Goal: Check status: Check status

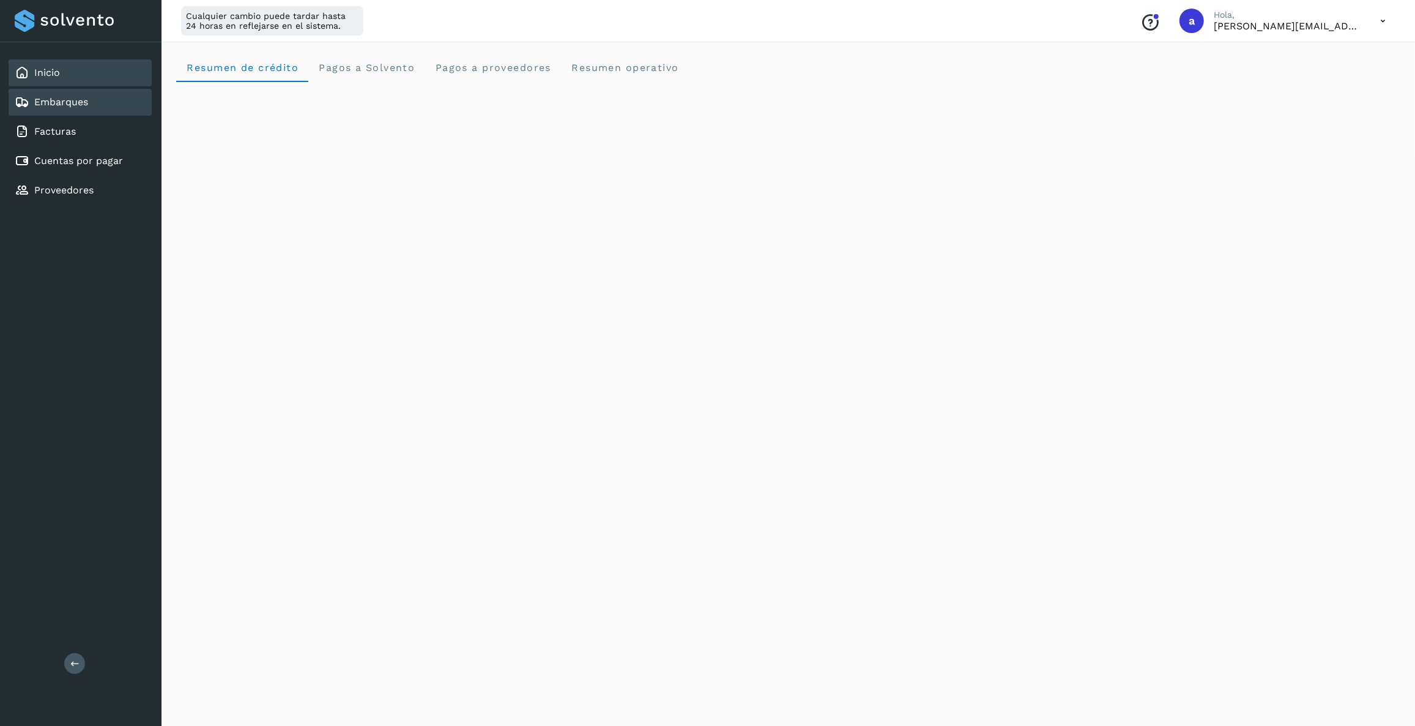
click at [79, 100] on link "Embarques" at bounding box center [61, 102] width 54 height 12
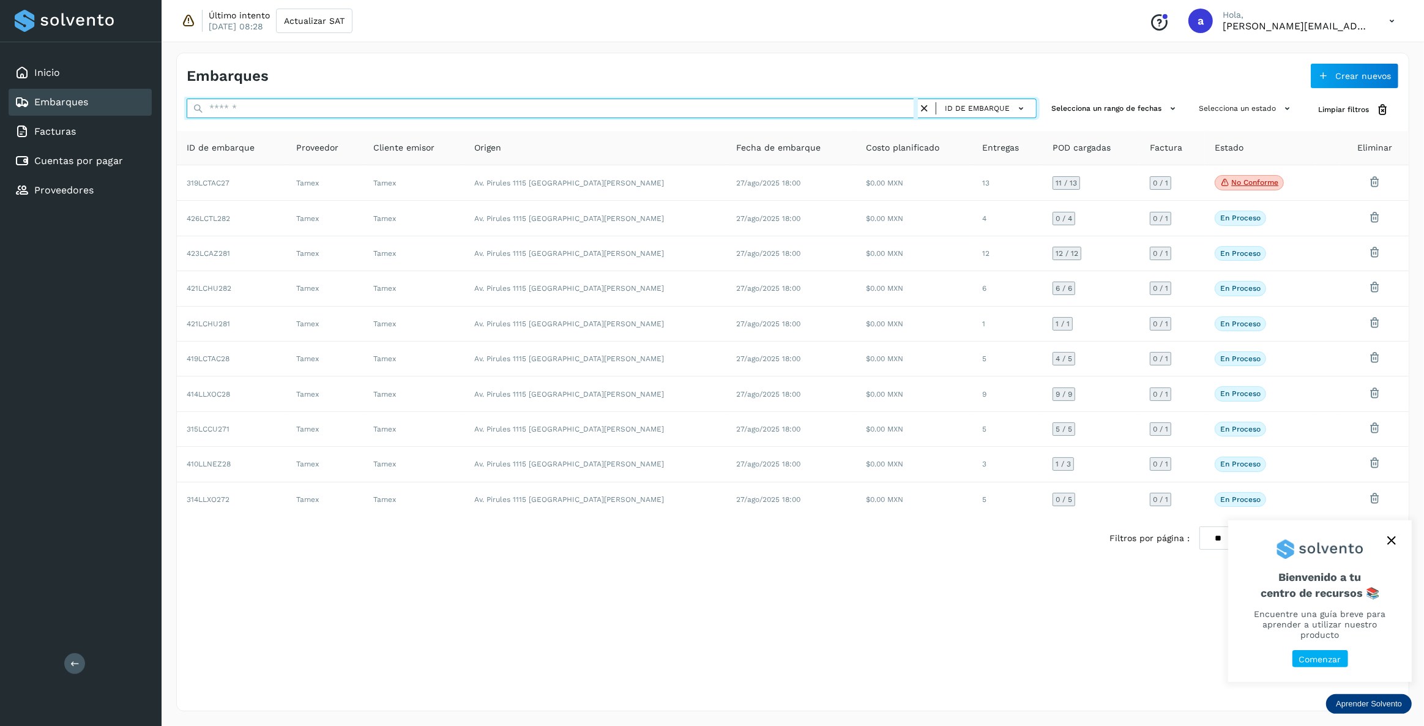
click at [686, 112] on input "text" at bounding box center [552, 109] width 731 height 20
click at [686, 115] on input "text" at bounding box center [552, 109] width 731 height 20
paste input "**********"
type input "**********"
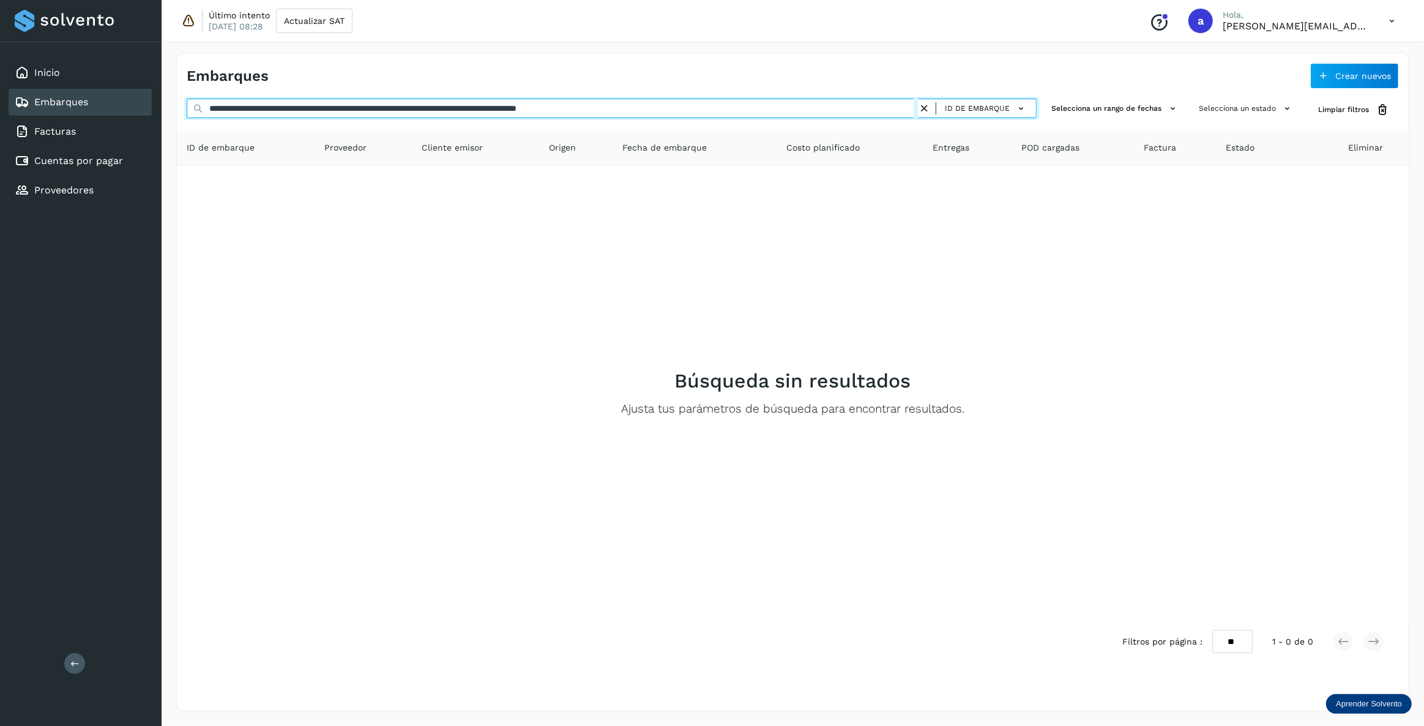
drag, startPoint x: 688, startPoint y: 109, endPoint x: -28, endPoint y: 237, distance: 726.6
click at [0, 237] on html "**********" at bounding box center [712, 363] width 1424 height 726
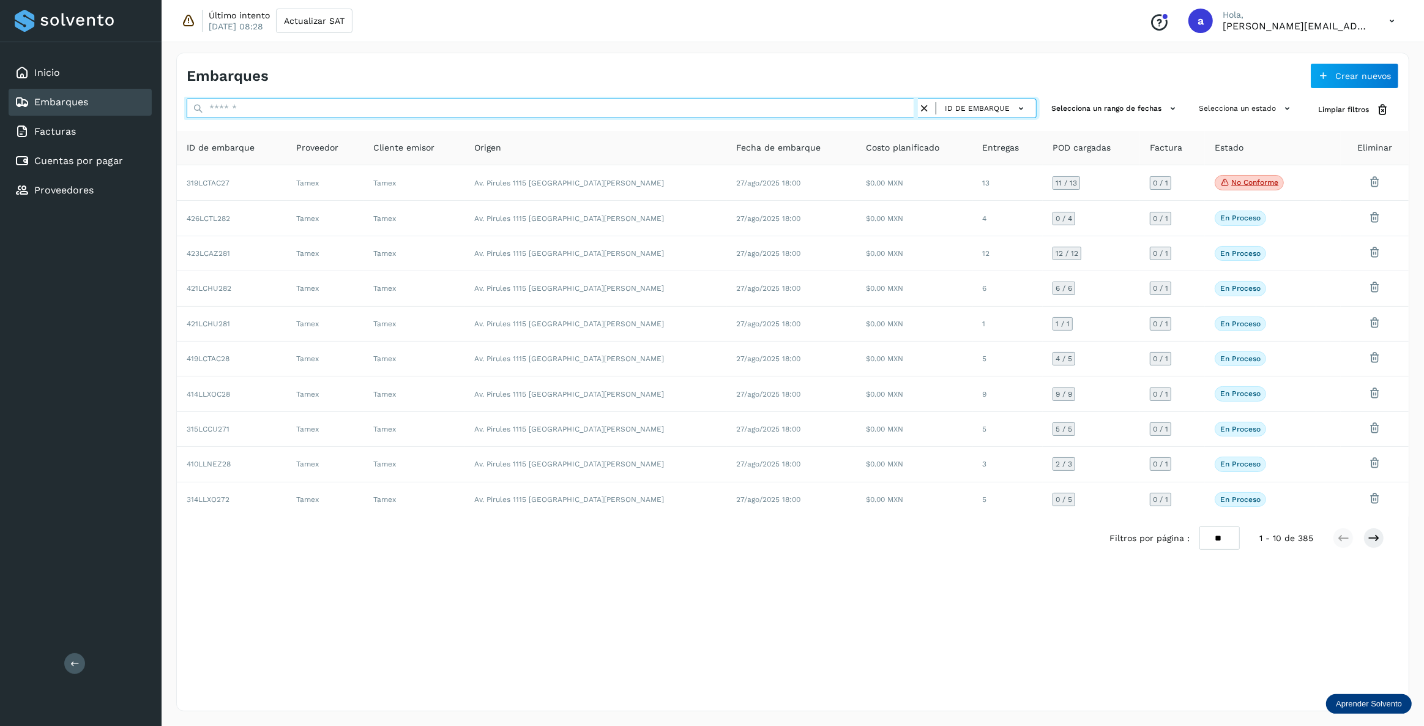
click at [786, 112] on input "text" at bounding box center [552, 109] width 731 height 20
paste input "**********"
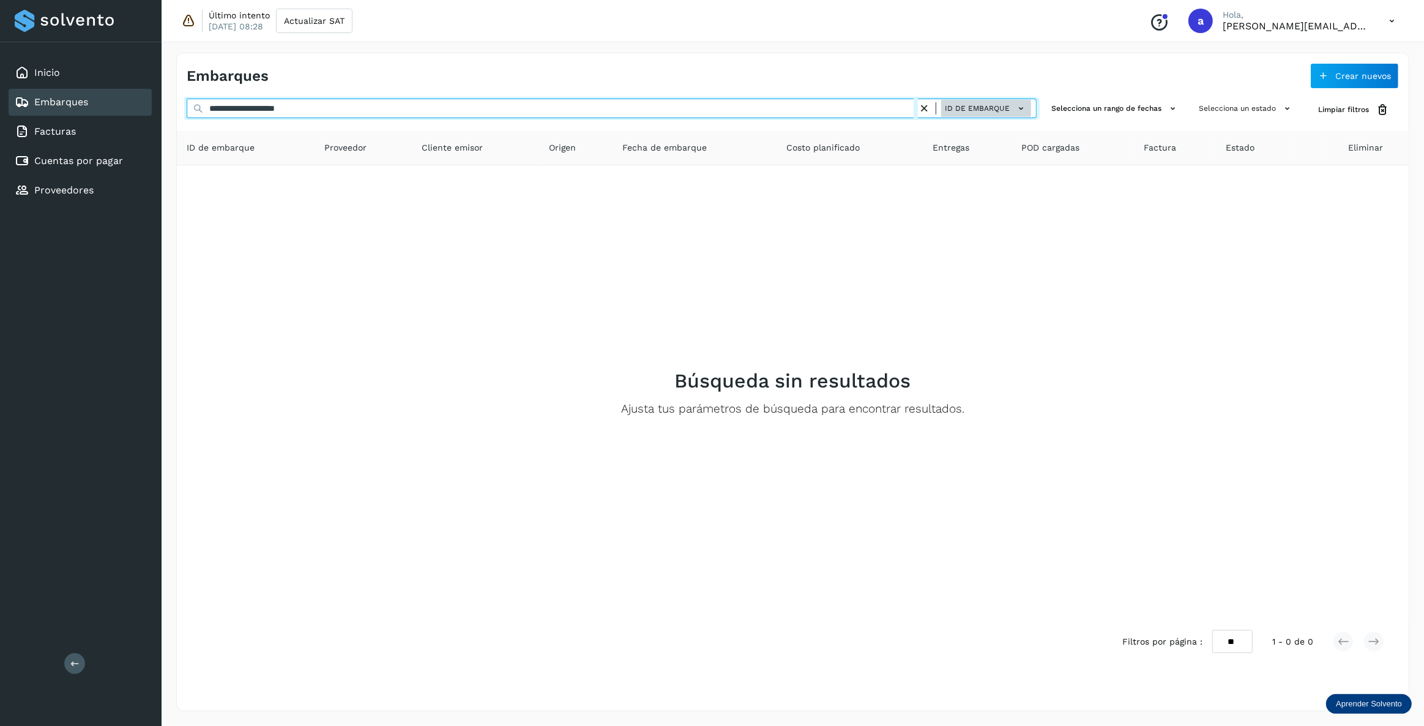
type input "**********"
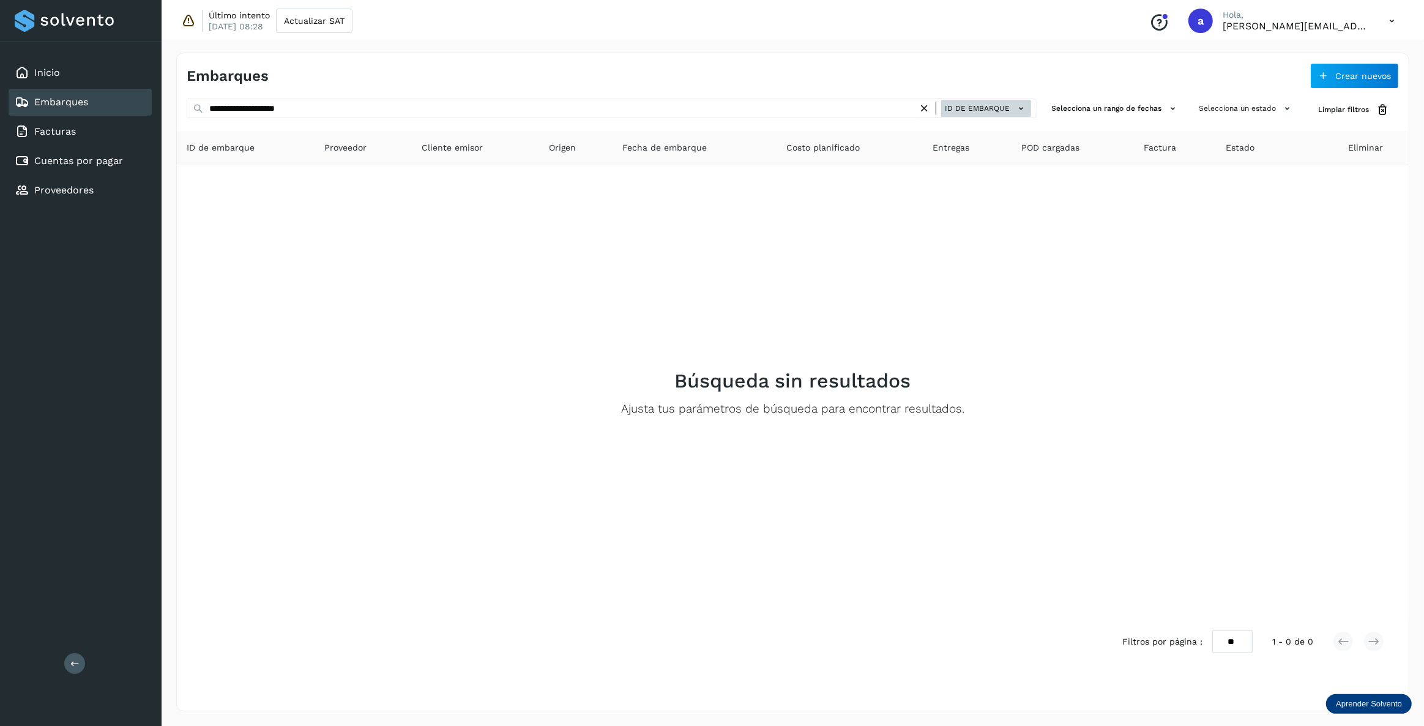
click at [951, 112] on span "ID de embarque" at bounding box center [977, 108] width 65 height 11
click at [941, 147] on div "ID de entrega" at bounding box center [958, 152] width 146 height 23
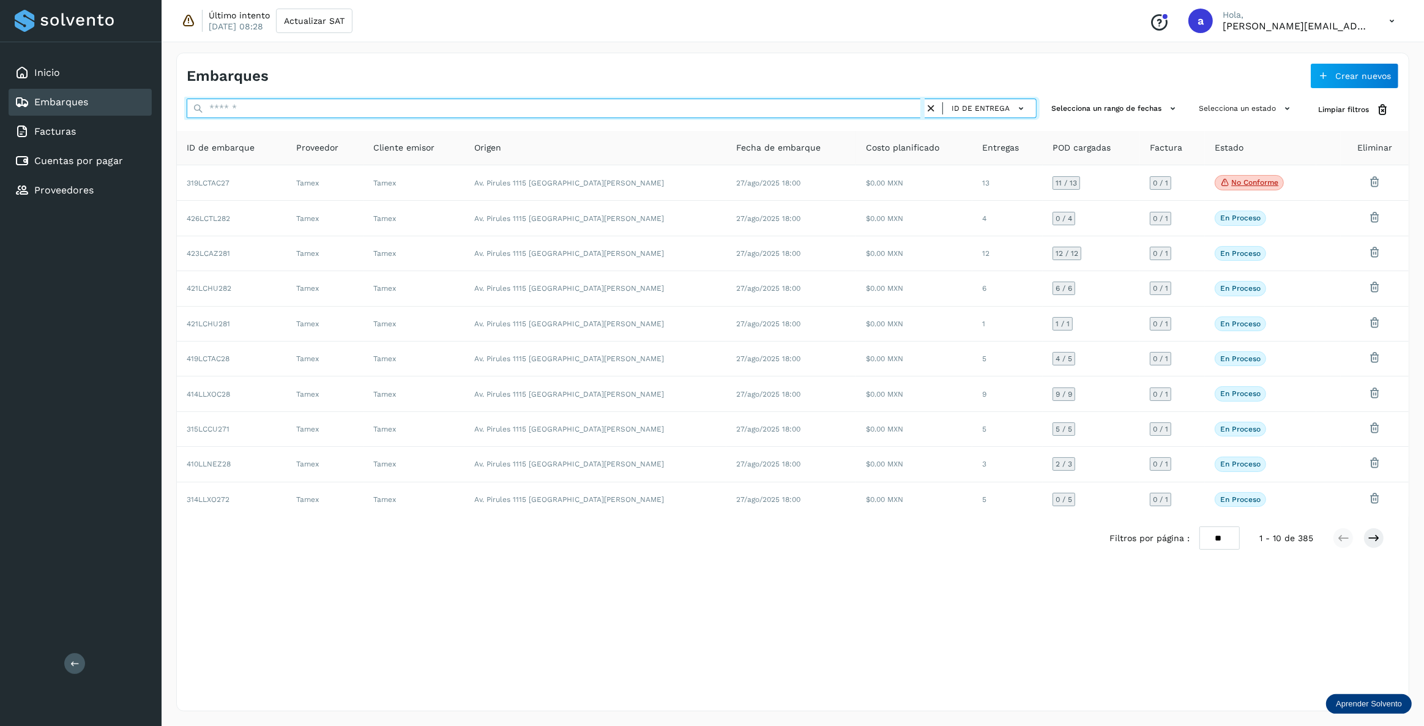
click at [657, 111] on input "text" at bounding box center [556, 109] width 738 height 20
paste input "**********"
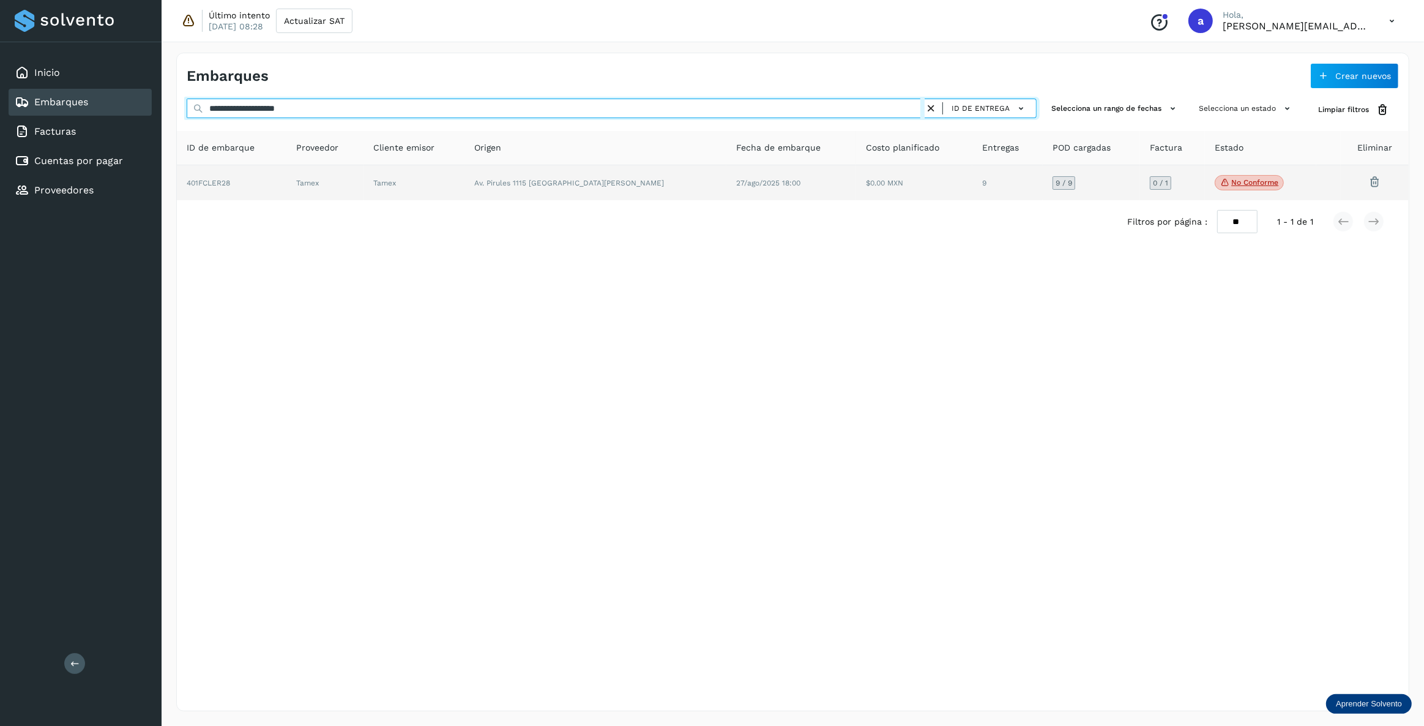
type input "**********"
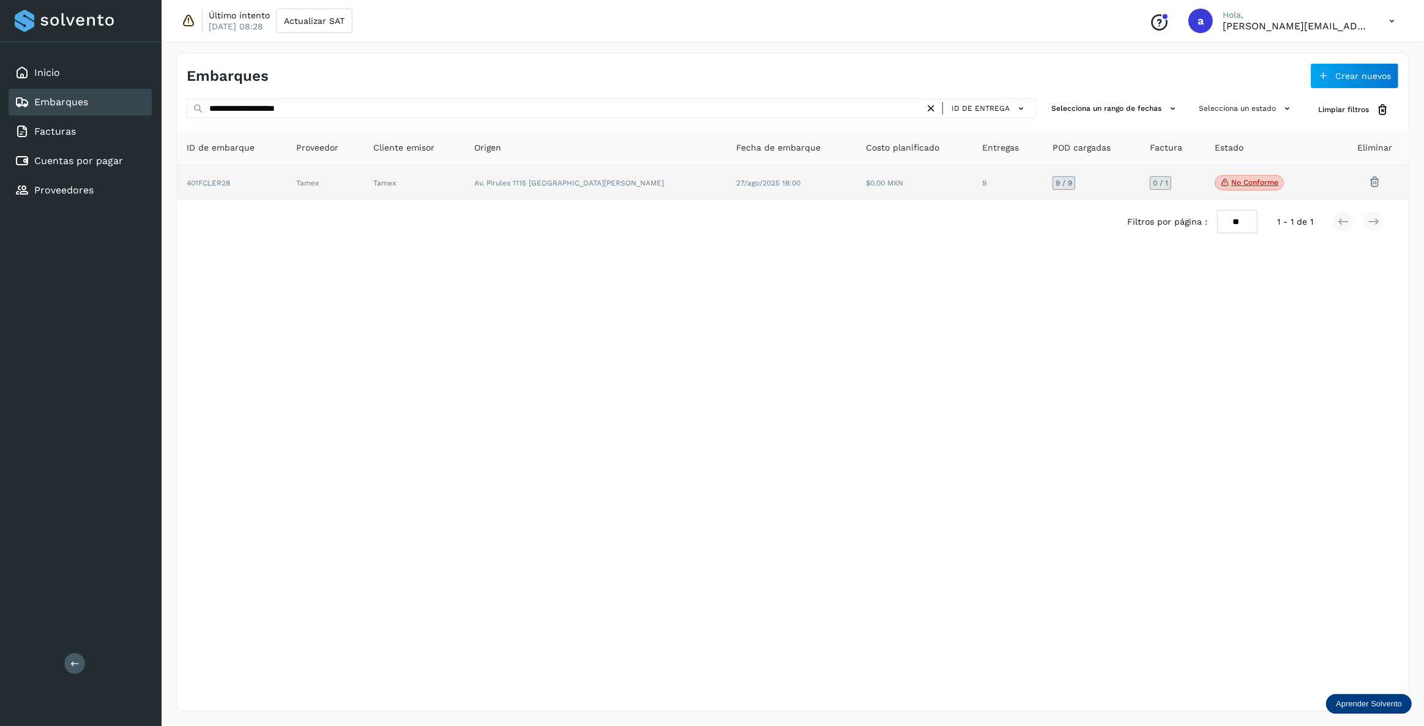
click at [750, 192] on td "27/ago/2025 18:00" at bounding box center [791, 182] width 130 height 35
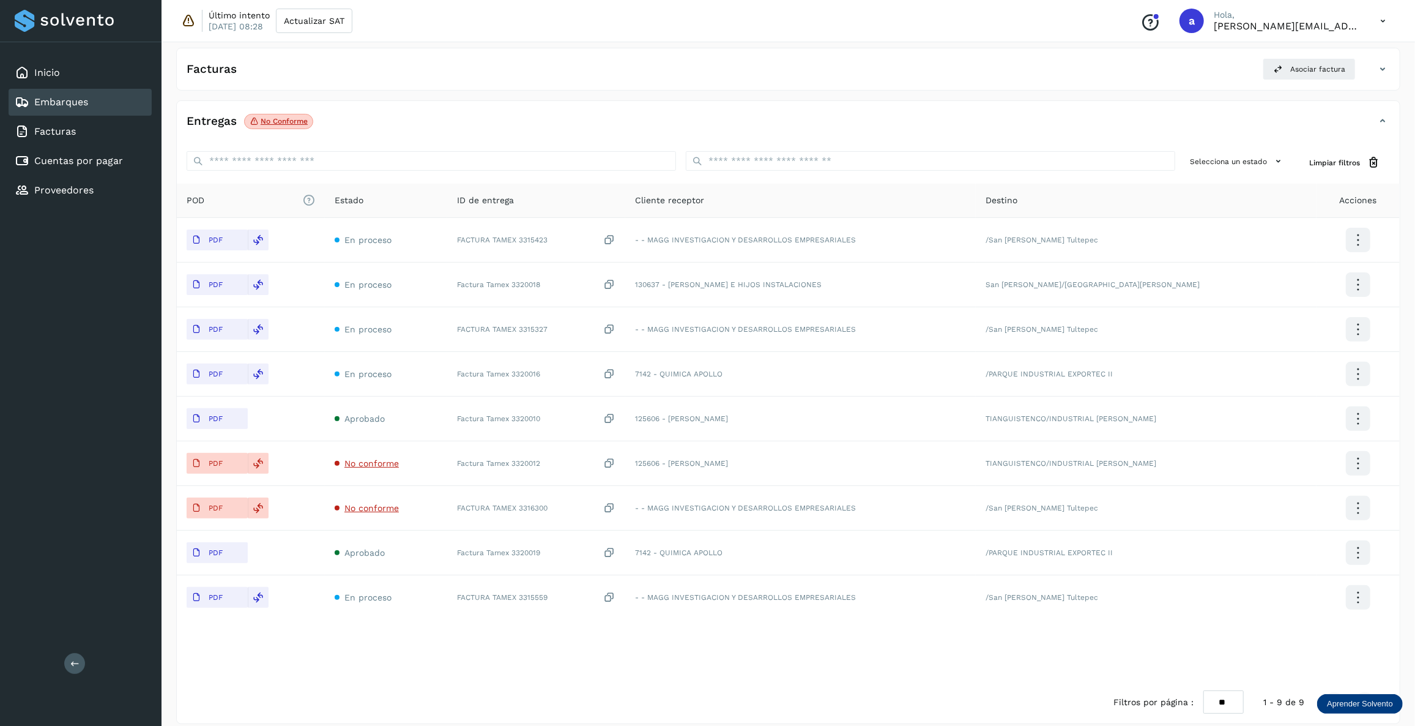
scroll to position [210, 0]
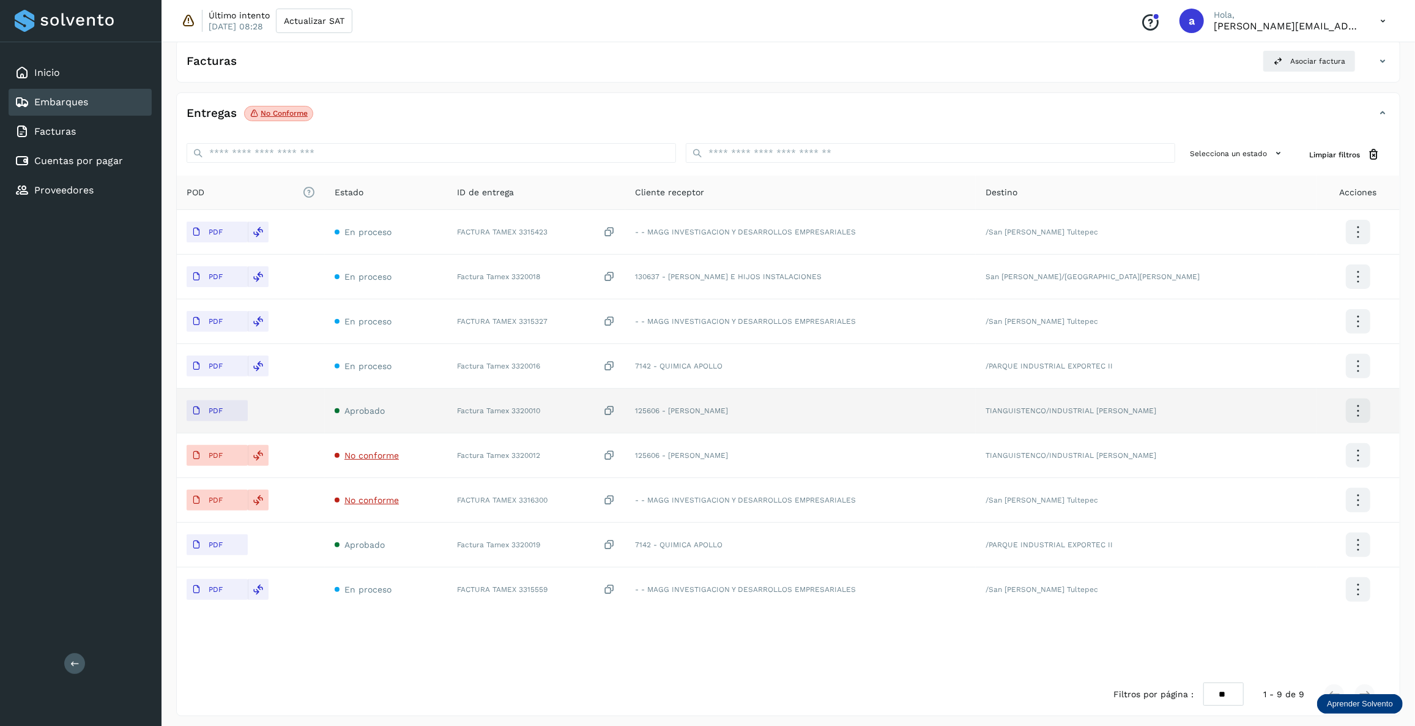
click at [770, 407] on td "125606 - [PERSON_NAME]" at bounding box center [800, 411] width 351 height 45
click at [685, 416] on td "125606 - [PERSON_NAME]" at bounding box center [800, 411] width 351 height 45
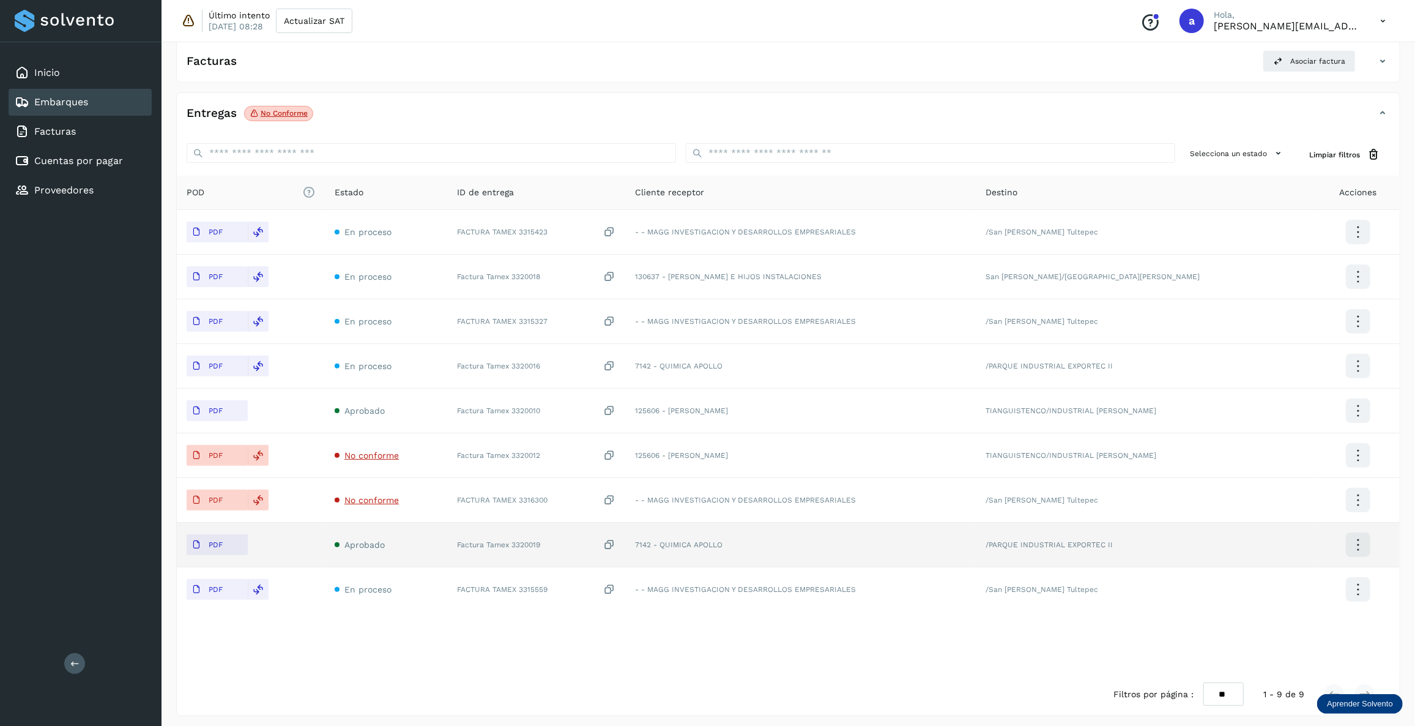
click at [679, 532] on td "7142 - QUIMICA APOLLO" at bounding box center [800, 545] width 351 height 45
click at [393, 544] on td "Aprobado" at bounding box center [386, 545] width 122 height 45
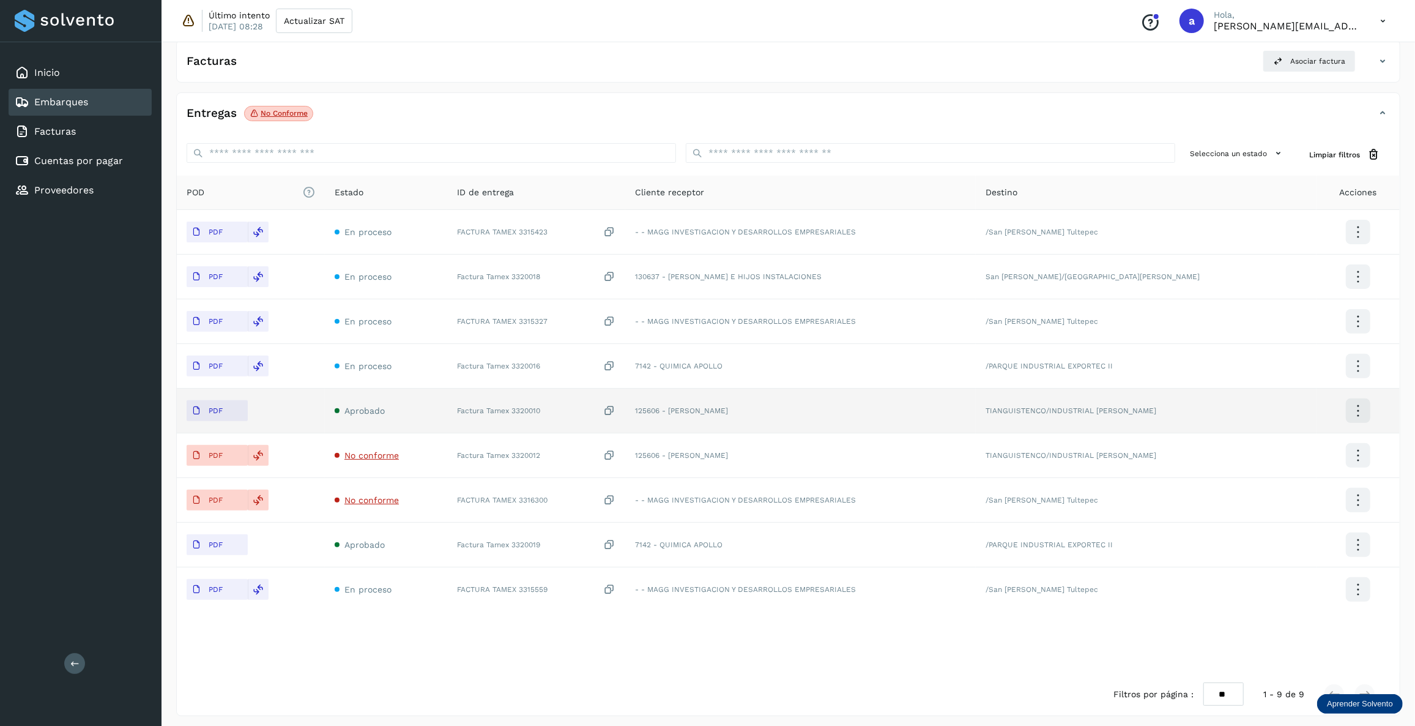
click at [360, 400] on td "Aprobado" at bounding box center [386, 411] width 122 height 45
click at [734, 412] on td "125606 - [PERSON_NAME]" at bounding box center [800, 411] width 351 height 45
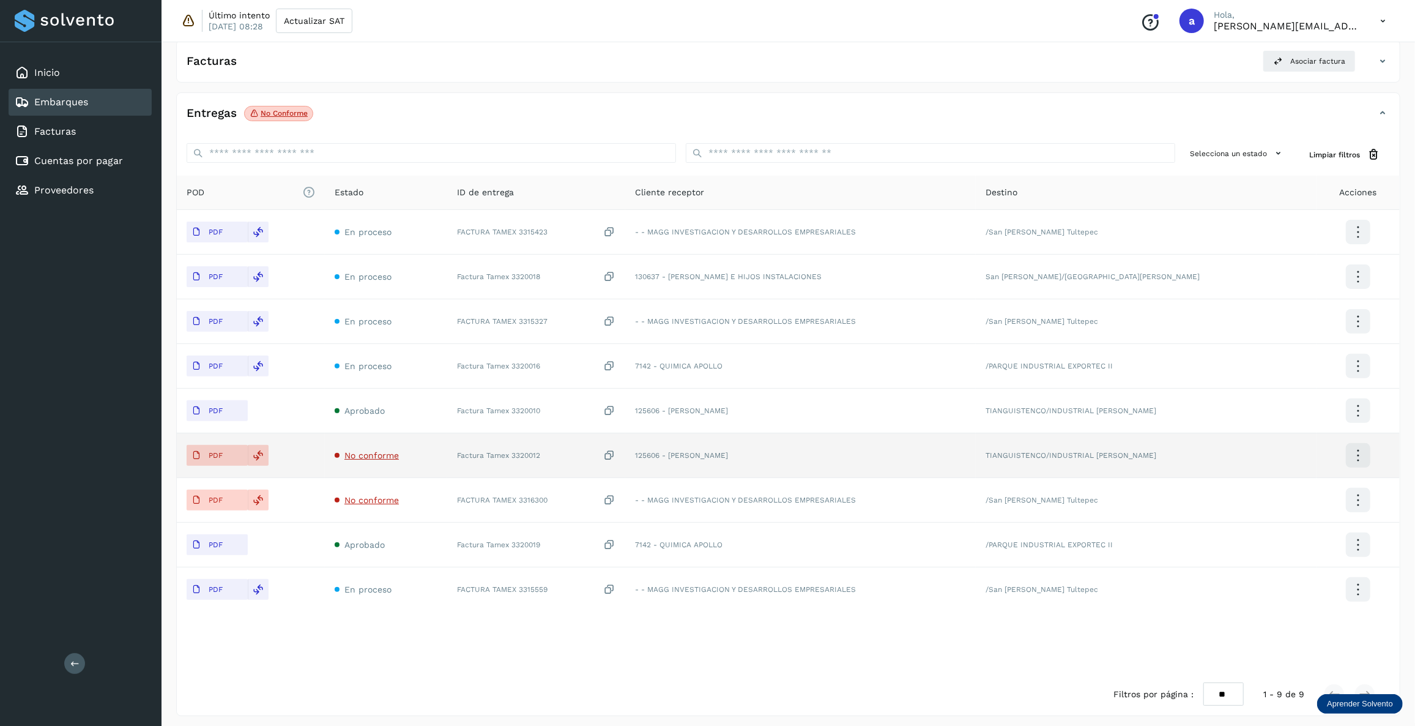
click at [459, 451] on td "Factura Tamex 3320012" at bounding box center [536, 455] width 179 height 45
click at [614, 463] on td "Factura Tamex 3320012" at bounding box center [536, 455] width 179 height 45
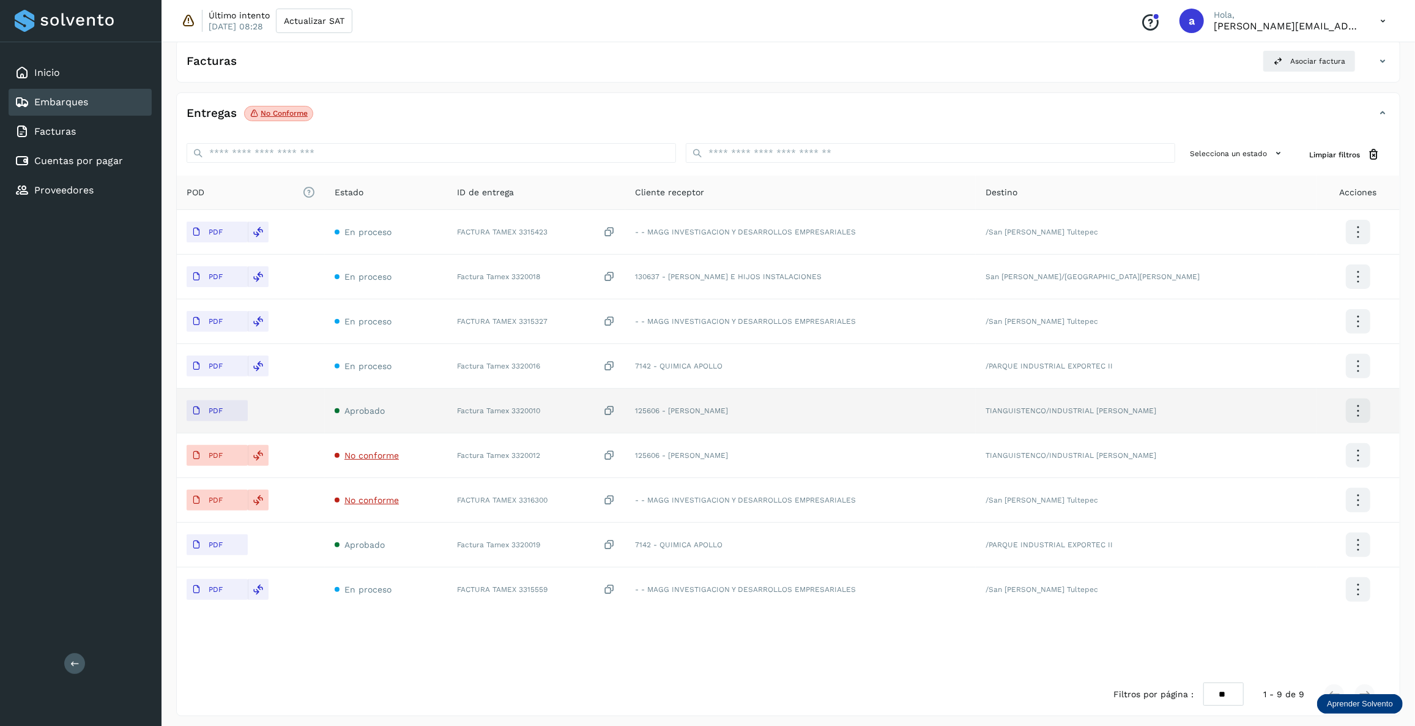
click at [1362, 403] on icon at bounding box center [1358, 410] width 29 height 29
click at [1301, 411] on button "Ver Detalle" at bounding box center [1297, 410] width 146 height 23
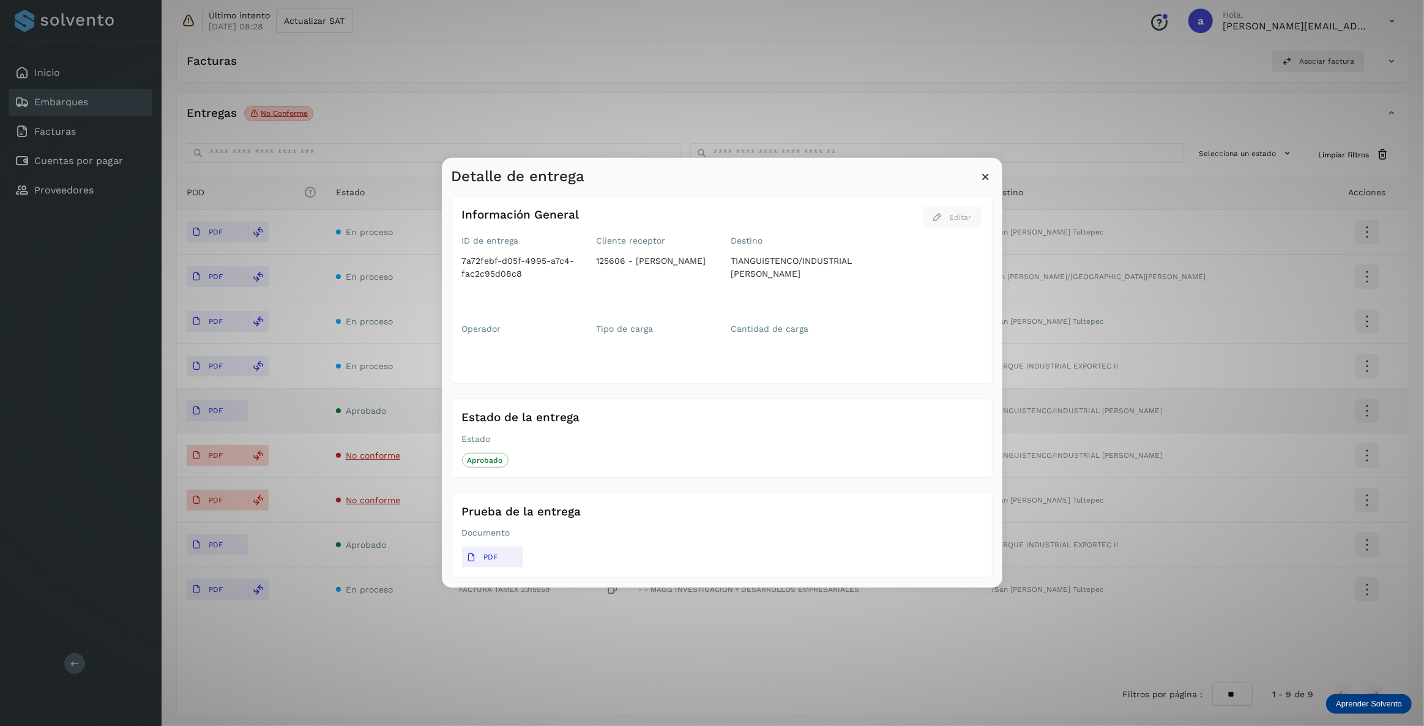
click at [986, 180] on icon at bounding box center [986, 176] width 13 height 13
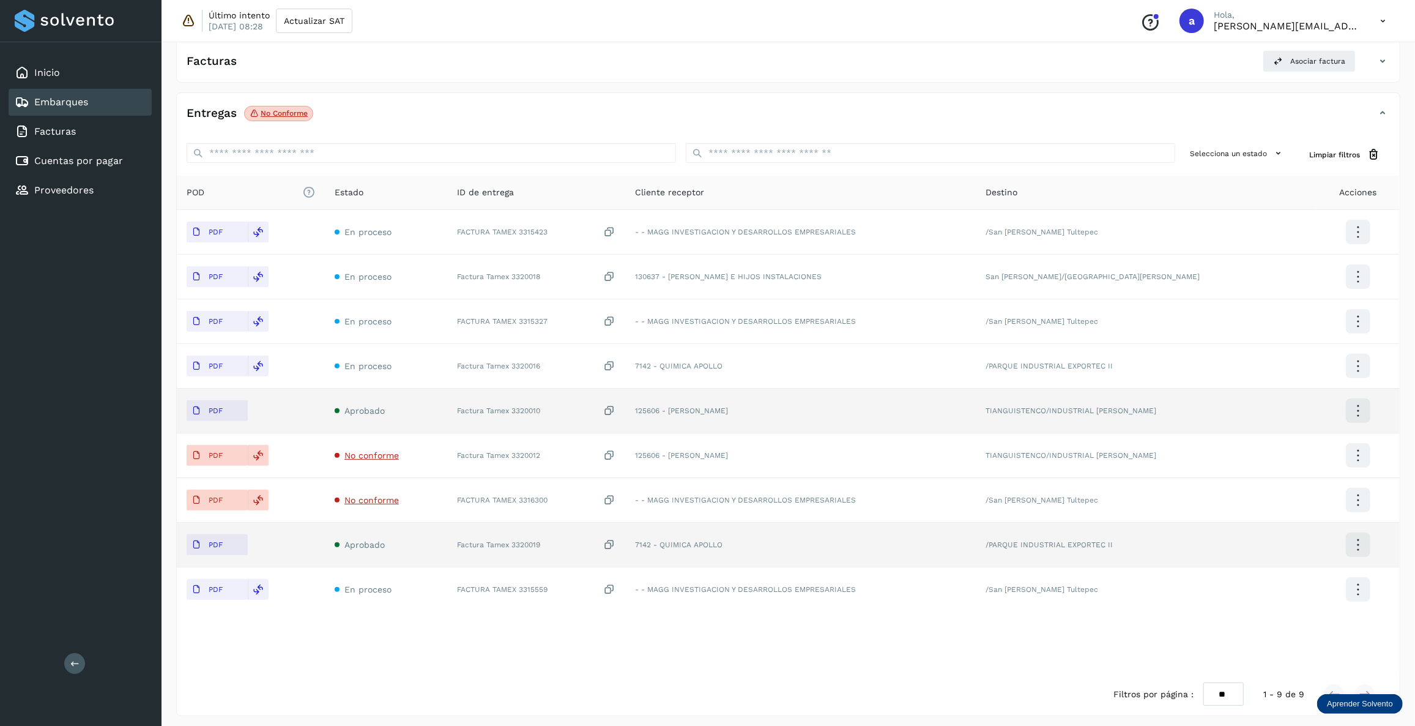
click at [1353, 542] on icon at bounding box center [1358, 544] width 29 height 29
click at [1264, 543] on button "Ver Detalle" at bounding box center [1297, 544] width 146 height 23
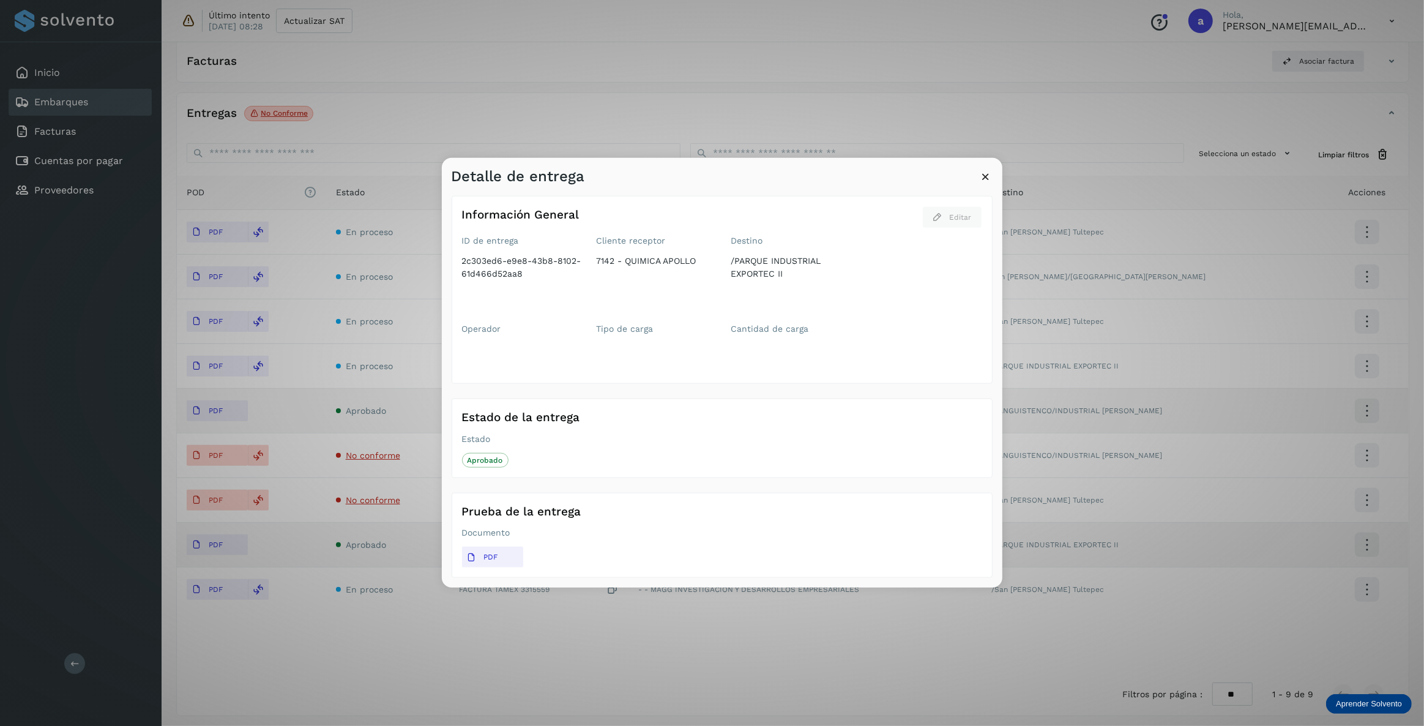
click at [988, 182] on icon at bounding box center [986, 176] width 13 height 13
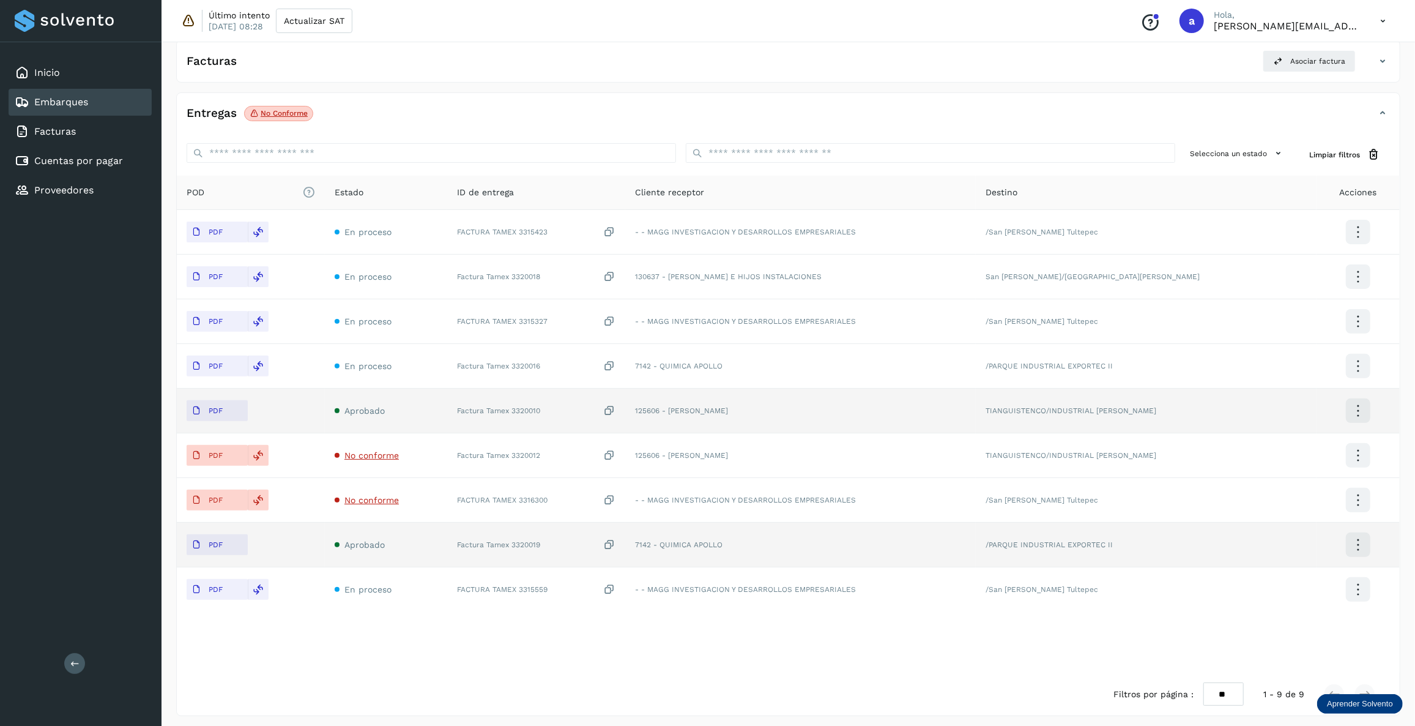
click at [570, 548] on td "Factura Tamex 3320019" at bounding box center [536, 545] width 179 height 45
click at [331, 535] on td "Aprobado" at bounding box center [386, 545] width 122 height 45
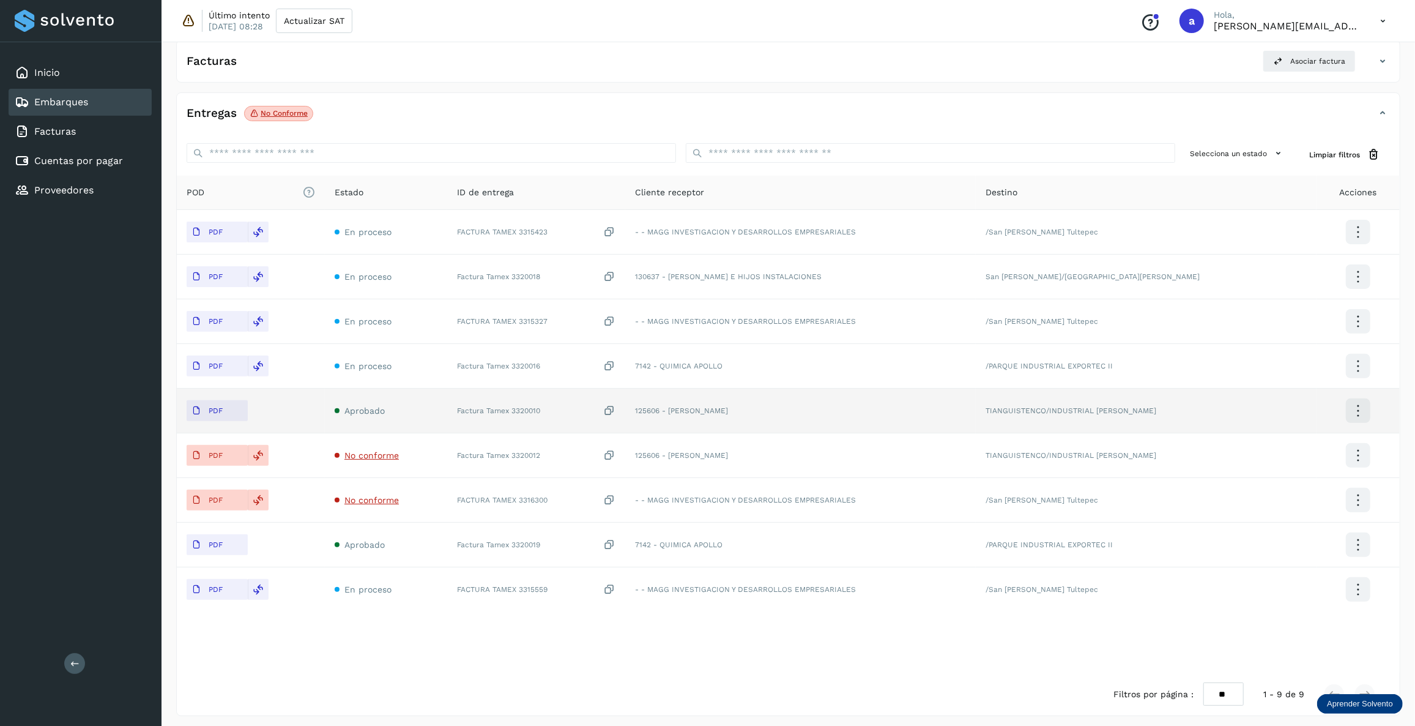
click at [1363, 538] on icon at bounding box center [1358, 544] width 29 height 29
click at [655, 411] on div at bounding box center [707, 363] width 1415 height 726
click at [405, 406] on td "Aprobado" at bounding box center [386, 411] width 122 height 45
click at [1278, 407] on td "TIANGUISTENCO/INDUSTRIAL [PERSON_NAME]" at bounding box center [1146, 411] width 341 height 45
click at [1178, 417] on td "TIANGUISTENCO/INDUSTRIAL [PERSON_NAME]" at bounding box center [1146, 411] width 341 height 45
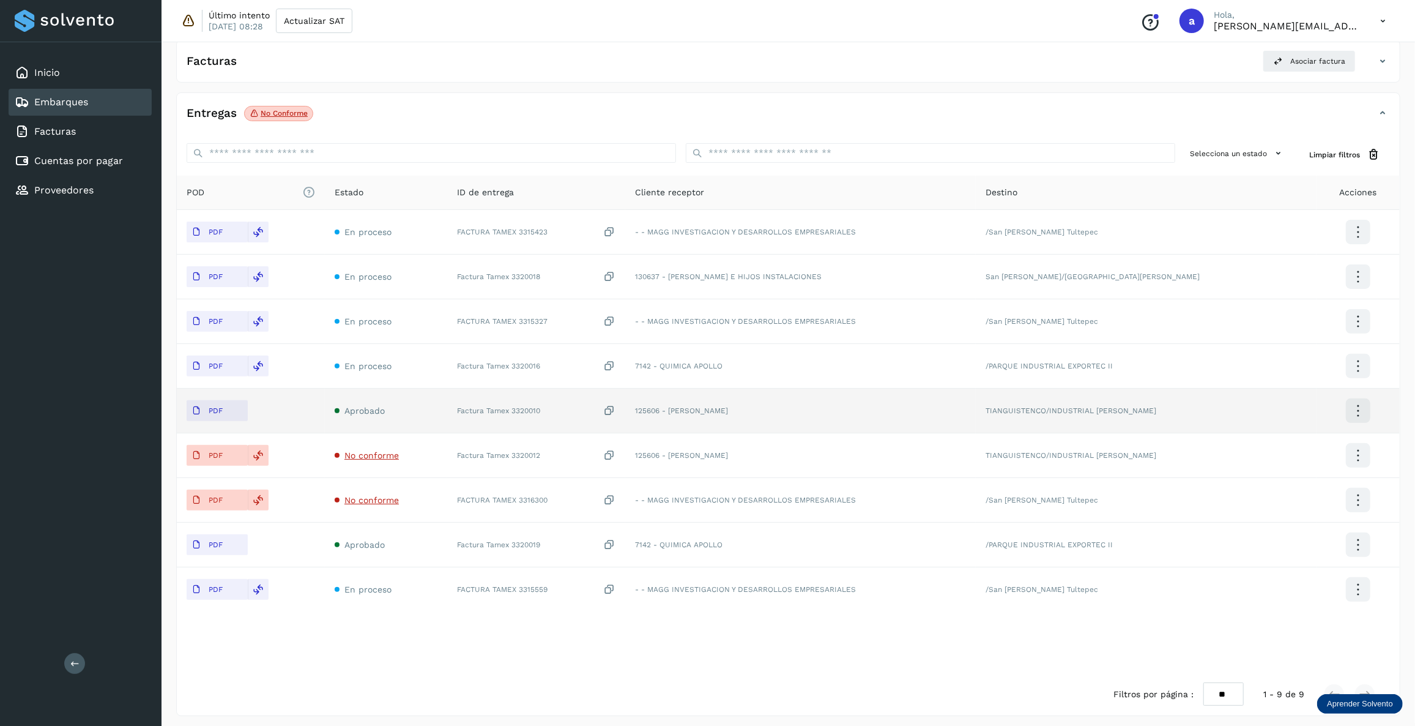
click at [674, 407] on td "125606 - [PERSON_NAME]" at bounding box center [800, 411] width 351 height 45
click at [308, 414] on div "PDF" at bounding box center [251, 410] width 128 height 21
click at [403, 420] on td "Aprobado" at bounding box center [386, 411] width 122 height 45
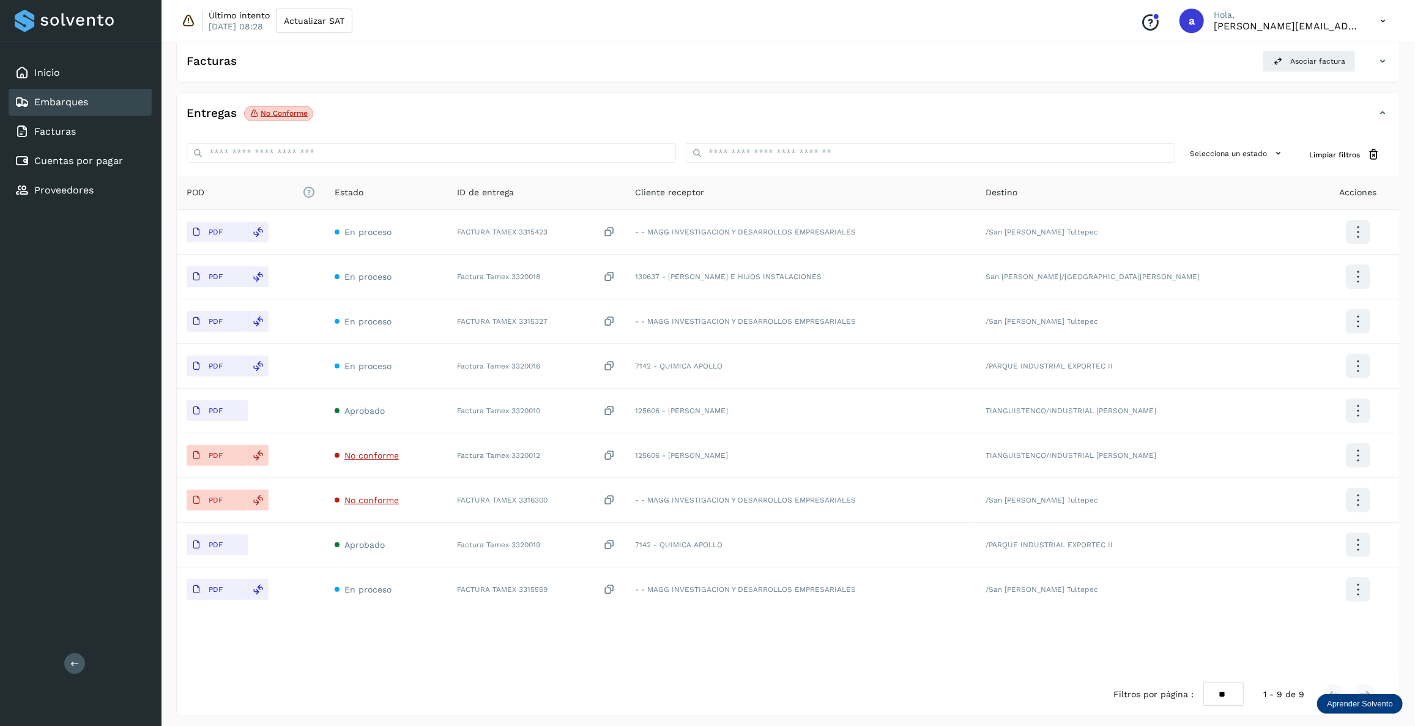
click at [1347, 403] on icon at bounding box center [1358, 410] width 29 height 29
click at [1279, 409] on button "Ver Detalle" at bounding box center [1297, 410] width 146 height 23
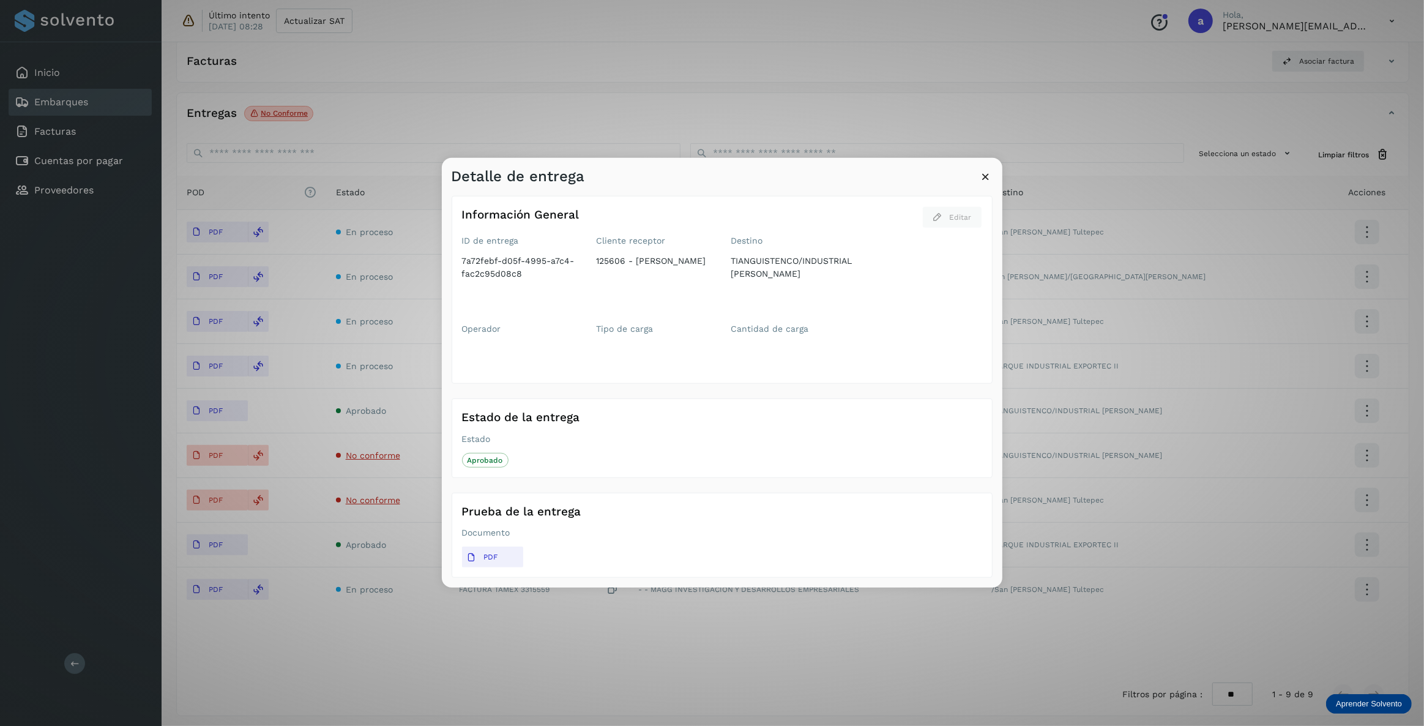
click at [988, 178] on icon at bounding box center [986, 176] width 13 height 13
